Goal: Contribute content: Contribute content

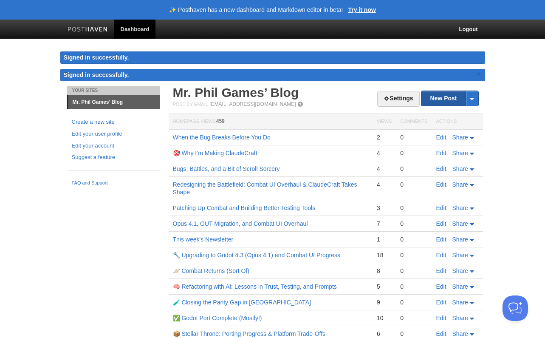
click at [437, 99] on link "New Post" at bounding box center [450, 98] width 57 height 15
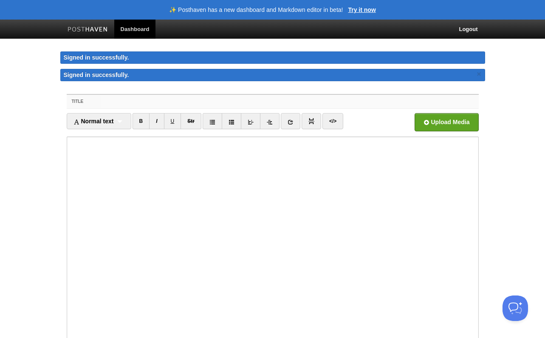
paste input "Stellar Throne Changelog"
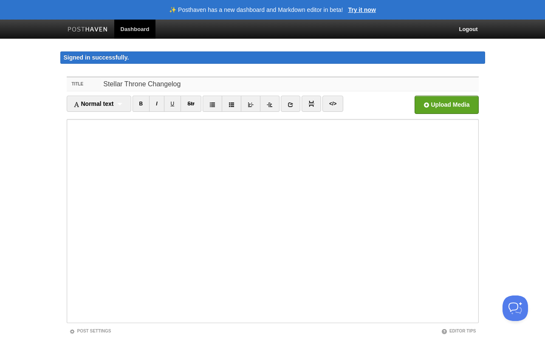
paste input "Week of [DATE]–[DATE]"
paste input "🌟 Lore’i Dol Sita cons adipis elits doeiusmod tempori utlabore etdo mag ali Eni…"
type input "Stellar Throne Changelog Week of [DATE]–[DATE]"
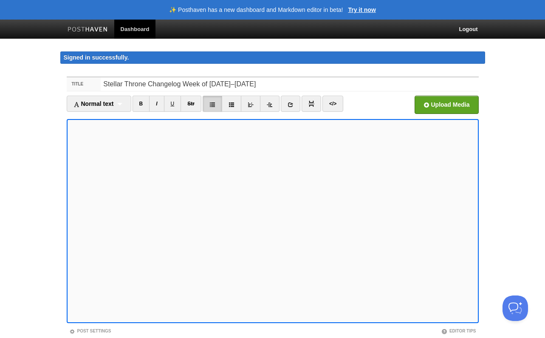
scroll to position [58, 0]
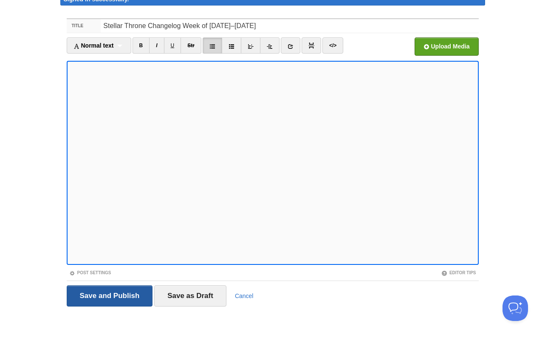
click at [105, 295] on input "Save and Publish" at bounding box center [110, 295] width 86 height 21
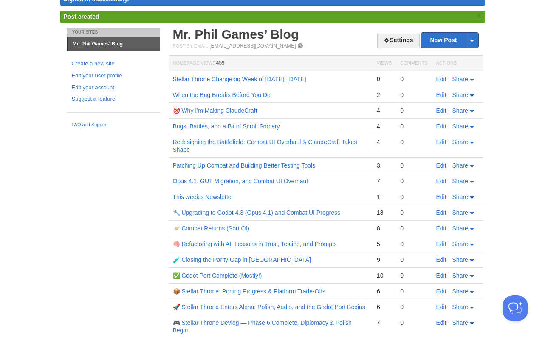
click at [442, 79] on link "Edit" at bounding box center [441, 79] width 10 height 7
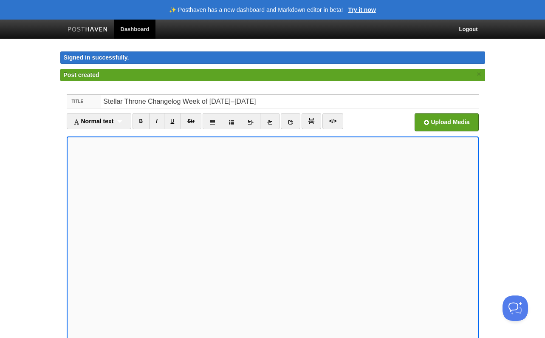
scroll to position [76, 0]
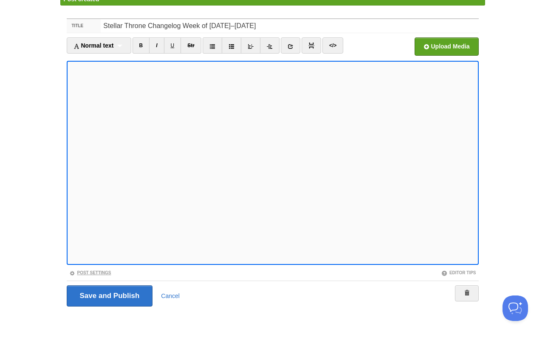
click at [97, 273] on link "Post Settings" at bounding box center [90, 272] width 42 height 5
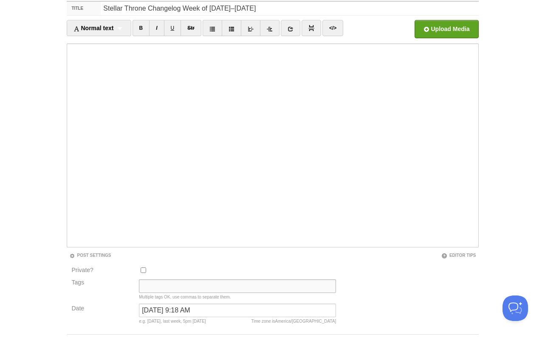
click at [160, 285] on input "Tags" at bounding box center [237, 286] width 197 height 14
paste input "Stellar Throne, Game Development, Devlog, Changelog, Indie Games, 4X Strategy, …"
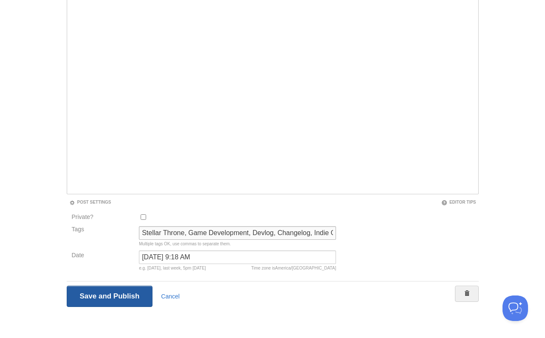
type input "Stellar Throne, Game Development, Devlog, Changelog, Indie Games, 4X Strategy, …"
click at [121, 294] on input "Save and Publish" at bounding box center [110, 296] width 86 height 21
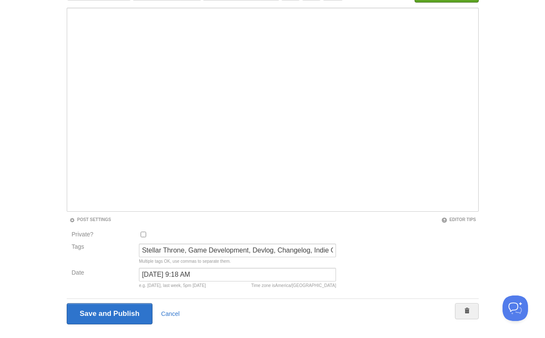
scroll to position [69, 0]
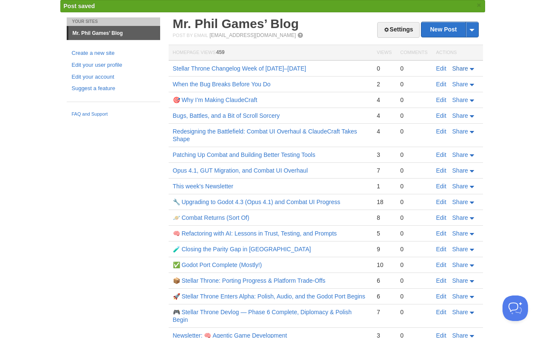
click at [463, 68] on span "Share" at bounding box center [461, 68] width 16 height 7
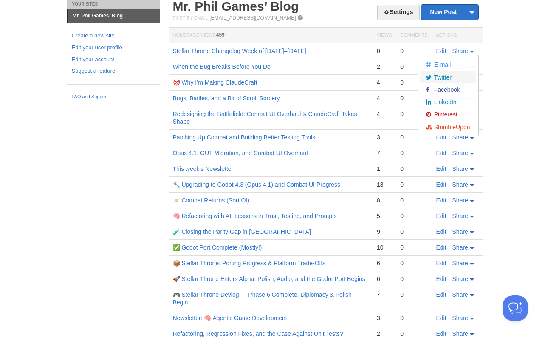
click at [450, 77] on span "Twitter" at bounding box center [441, 77] width 19 height 7
click at [295, 52] on link "Stellar Throne Changelog Week of [DATE]–[DATE]" at bounding box center [239, 51] width 133 height 7
